Goal: Task Accomplishment & Management: Use online tool/utility

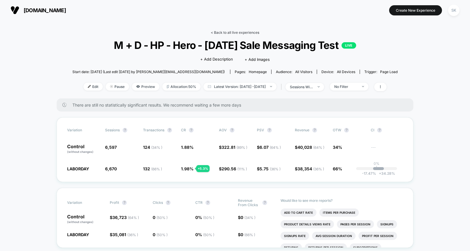
click at [236, 32] on link "< Back to all live experiences" at bounding box center [235, 32] width 48 height 4
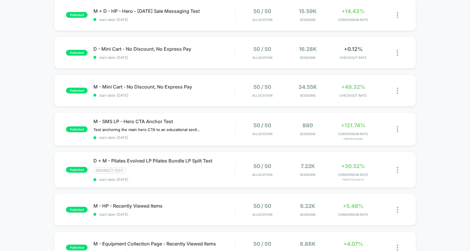
scroll to position [114, 0]
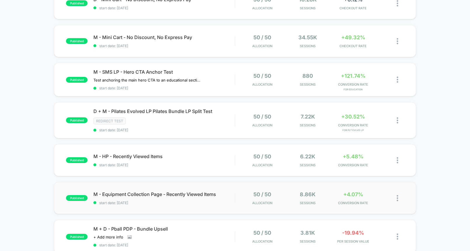
click at [190, 207] on div "published M - Equipment Collection Page - Recently Viewed Items start date: [DA…" at bounding box center [235, 198] width 362 height 32
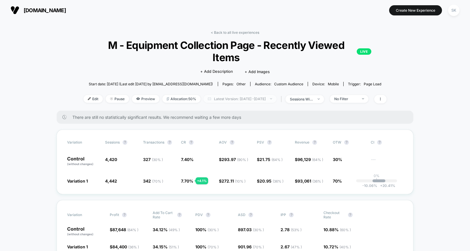
click at [239, 95] on span "Latest Version: [DATE] - [DATE]" at bounding box center [239, 99] width 73 height 8
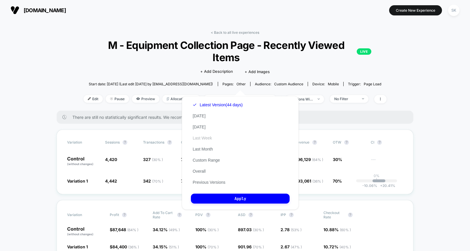
click at [204, 139] on button "Last Week" at bounding box center [202, 138] width 23 height 5
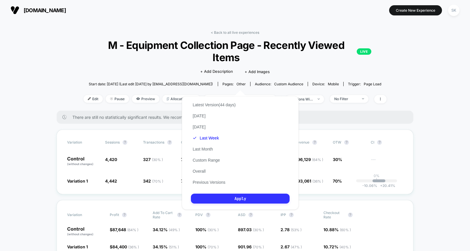
click at [219, 195] on button "Apply" at bounding box center [240, 199] width 99 height 10
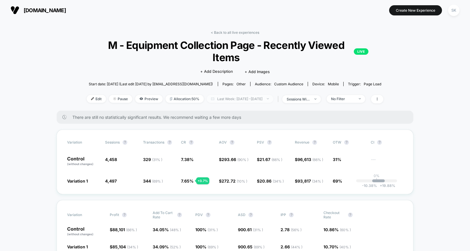
click at [262, 95] on span "Last Week: [DATE] - [DATE]" at bounding box center [240, 99] width 67 height 8
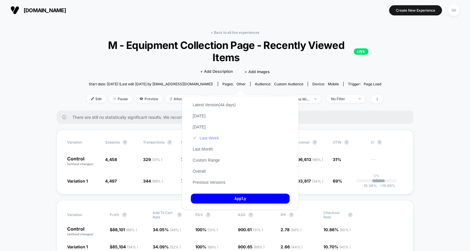
click at [212, 138] on button "Last Week" at bounding box center [206, 138] width 30 height 5
click at [221, 197] on button "Apply" at bounding box center [240, 199] width 99 height 10
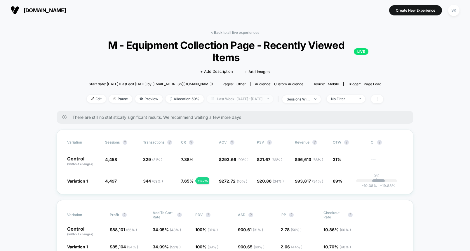
click at [264, 95] on span "Last Week: [DATE] - [DATE]" at bounding box center [240, 99] width 67 height 8
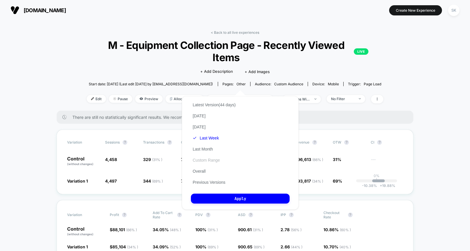
click at [216, 162] on button "Custom Range" at bounding box center [206, 160] width 31 height 5
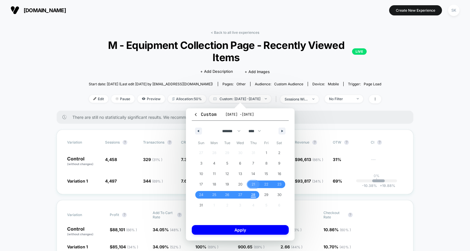
click at [253, 185] on span "21" at bounding box center [253, 184] width 4 height 11
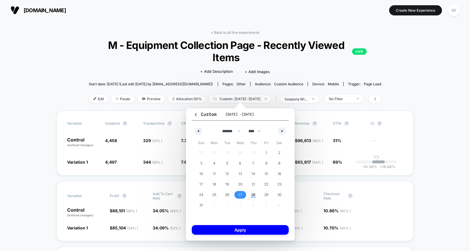
click at [242, 195] on span "27" at bounding box center [240, 195] width 4 height 11
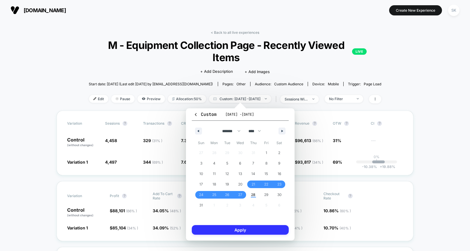
click at [249, 231] on button "Apply" at bounding box center [240, 231] width 97 height 10
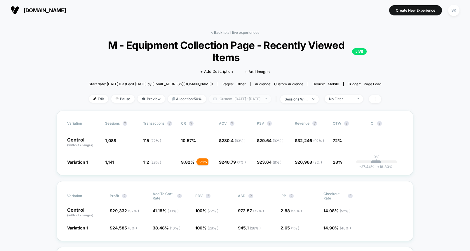
click at [271, 99] on span "Custom: [DATE] - [DATE]" at bounding box center [240, 99] width 62 height 8
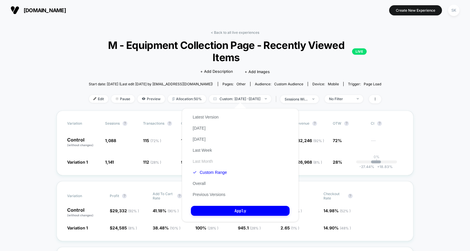
click at [204, 163] on button "Last Month" at bounding box center [203, 161] width 24 height 5
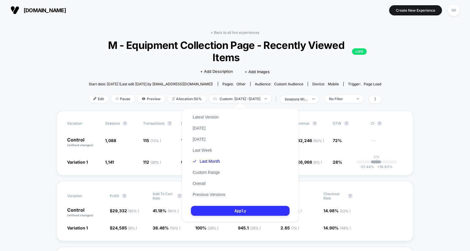
click at [214, 206] on button "Apply" at bounding box center [240, 211] width 99 height 10
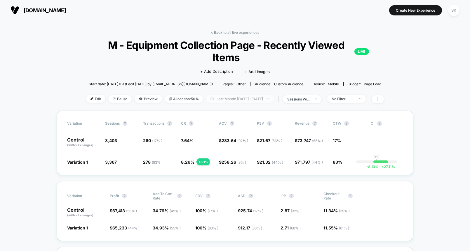
click at [228, 95] on span "Last Month: [DATE] - [DATE]" at bounding box center [240, 99] width 68 height 8
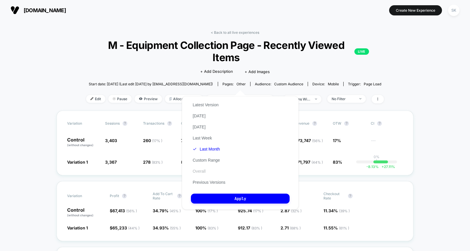
click at [202, 170] on button "Overall" at bounding box center [199, 171] width 16 height 5
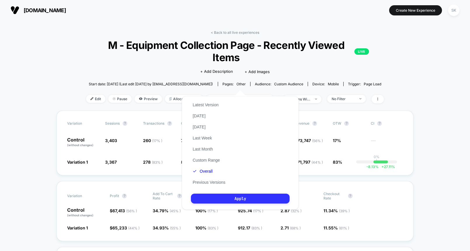
click at [216, 197] on button "Apply" at bounding box center [240, 199] width 99 height 10
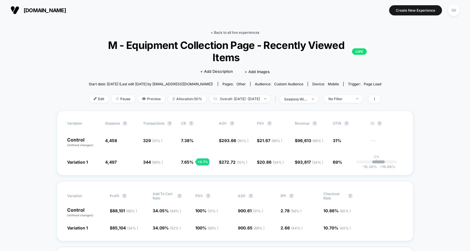
click at [235, 32] on link "< Back to all live experiences" at bounding box center [235, 32] width 48 height 4
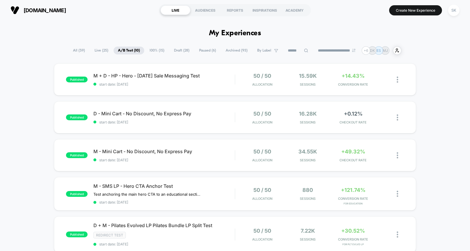
click at [150, 48] on span "100% ( 15 )" at bounding box center [157, 51] width 24 height 8
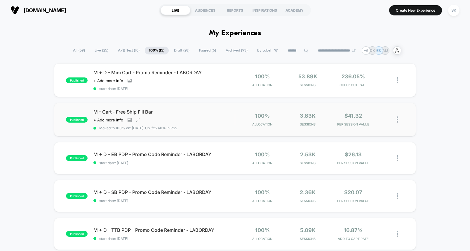
click at [171, 116] on div "M - Cart - Free Ship Fill Bar Click to view images Click to edit experience det…" at bounding box center [163, 119] width 141 height 21
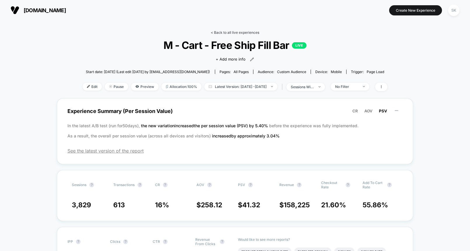
click at [229, 33] on link "< Back to all live experiences" at bounding box center [235, 32] width 48 height 4
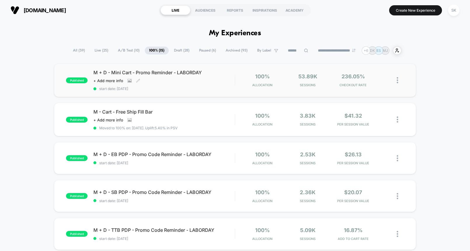
click at [162, 88] on span "start date: [DATE]" at bounding box center [163, 89] width 141 height 4
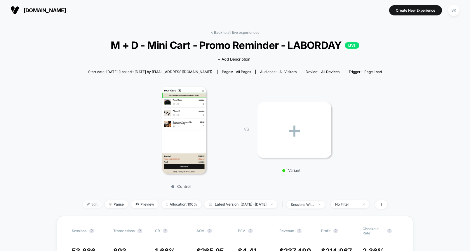
click at [83, 205] on span "Edit" at bounding box center [92, 205] width 19 height 8
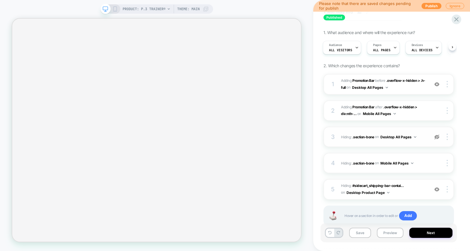
scroll to position [37, 0]
click at [437, 189] on img at bounding box center [436, 189] width 5 height 5
click at [439, 137] on img at bounding box center [436, 136] width 5 height 5
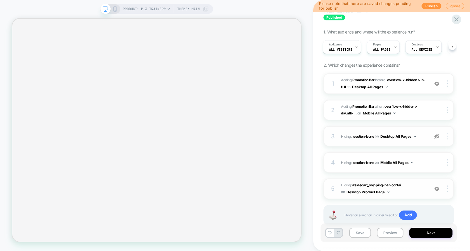
click at [448, 139] on div at bounding box center [447, 136] width 11 height 6
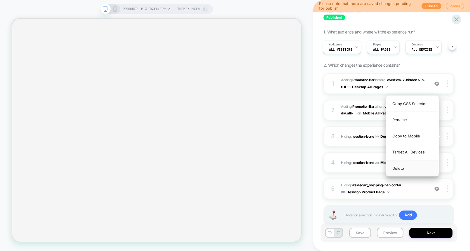
click at [403, 170] on div "Delete" at bounding box center [412, 169] width 52 height 16
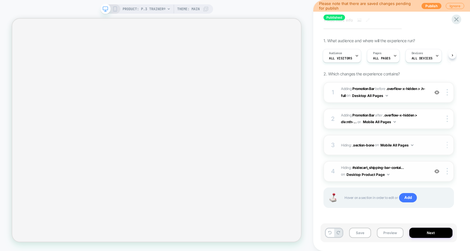
click at [445, 145] on div at bounding box center [447, 145] width 11 height 6
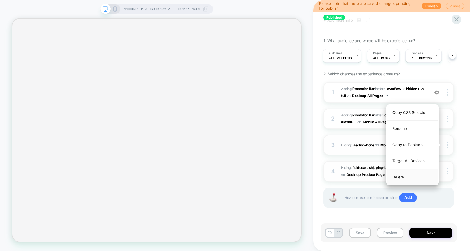
click at [398, 178] on div "Delete" at bounding box center [412, 178] width 52 height 16
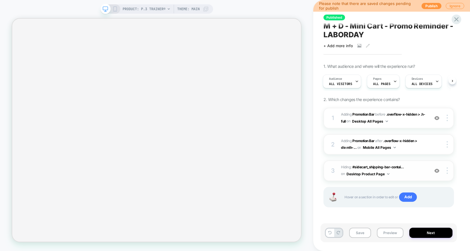
scroll to position [2, 0]
click at [446, 171] on img at bounding box center [446, 171] width 1 height 6
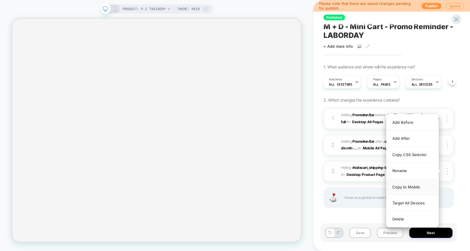
click at [403, 188] on div "Copy to Mobile" at bounding box center [412, 187] width 52 height 16
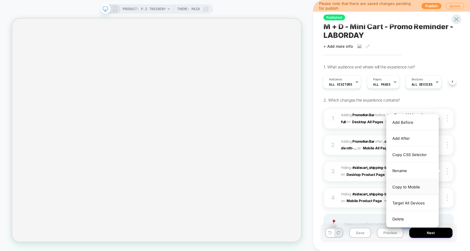
scroll to position [28, 0]
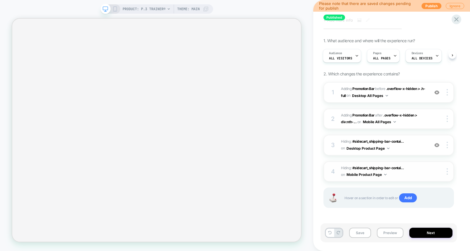
click at [382, 177] on button "Mobile Product Page" at bounding box center [366, 174] width 40 height 7
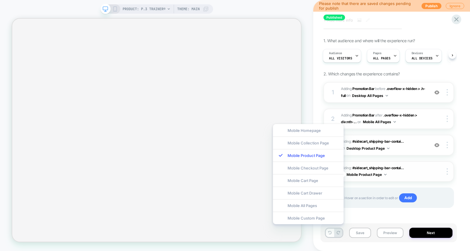
click at [382, 175] on button "Mobile Product Page" at bounding box center [366, 174] width 40 height 7
click at [313, 206] on div "Mobile All Pages" at bounding box center [308, 206] width 71 height 13
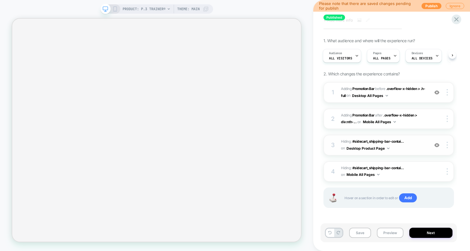
click at [385, 147] on button "Desktop Product Page" at bounding box center [367, 148] width 43 height 7
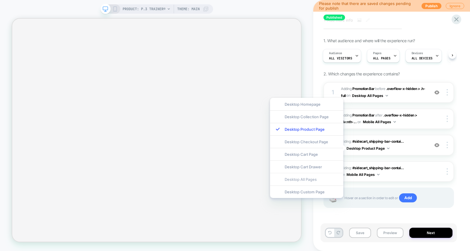
click at [328, 182] on div "Desktop All Pages" at bounding box center [306, 179] width 73 height 13
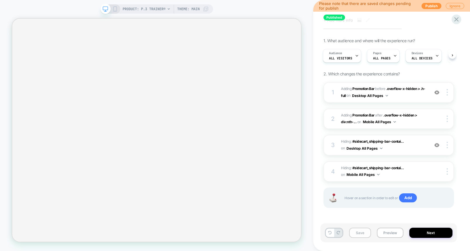
click at [364, 232] on button "Save" at bounding box center [360, 233] width 22 height 10
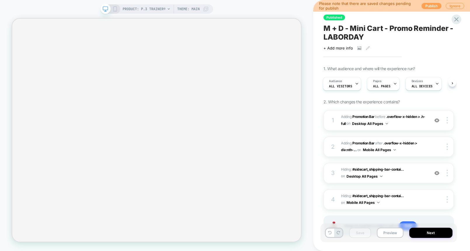
click at [432, 6] on button "Publish" at bounding box center [431, 6] width 20 height 6
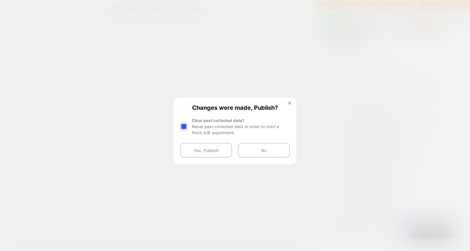
click at [184, 127] on div at bounding box center [183, 126] width 7 height 7
click at [200, 152] on button "Yes, Publish" at bounding box center [206, 150] width 52 height 15
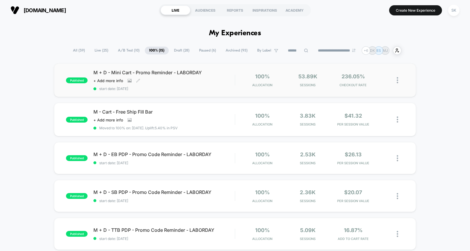
click at [174, 83] on div "M + D - Mini Cart - Promo Reminder - LABORDAY Click to view images Click to edi…" at bounding box center [163, 80] width 141 height 21
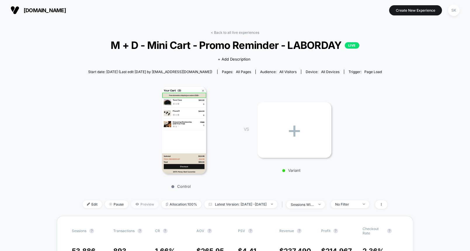
click at [135, 203] on icon at bounding box center [137, 205] width 4 height 4
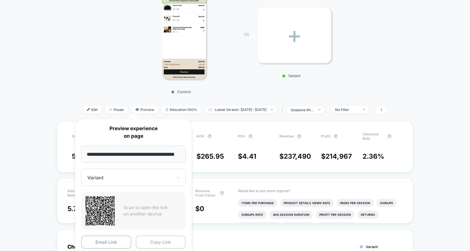
click at [149, 239] on button "Copy Link" at bounding box center [161, 242] width 50 height 13
